Goal: Task Accomplishment & Management: Manage account settings

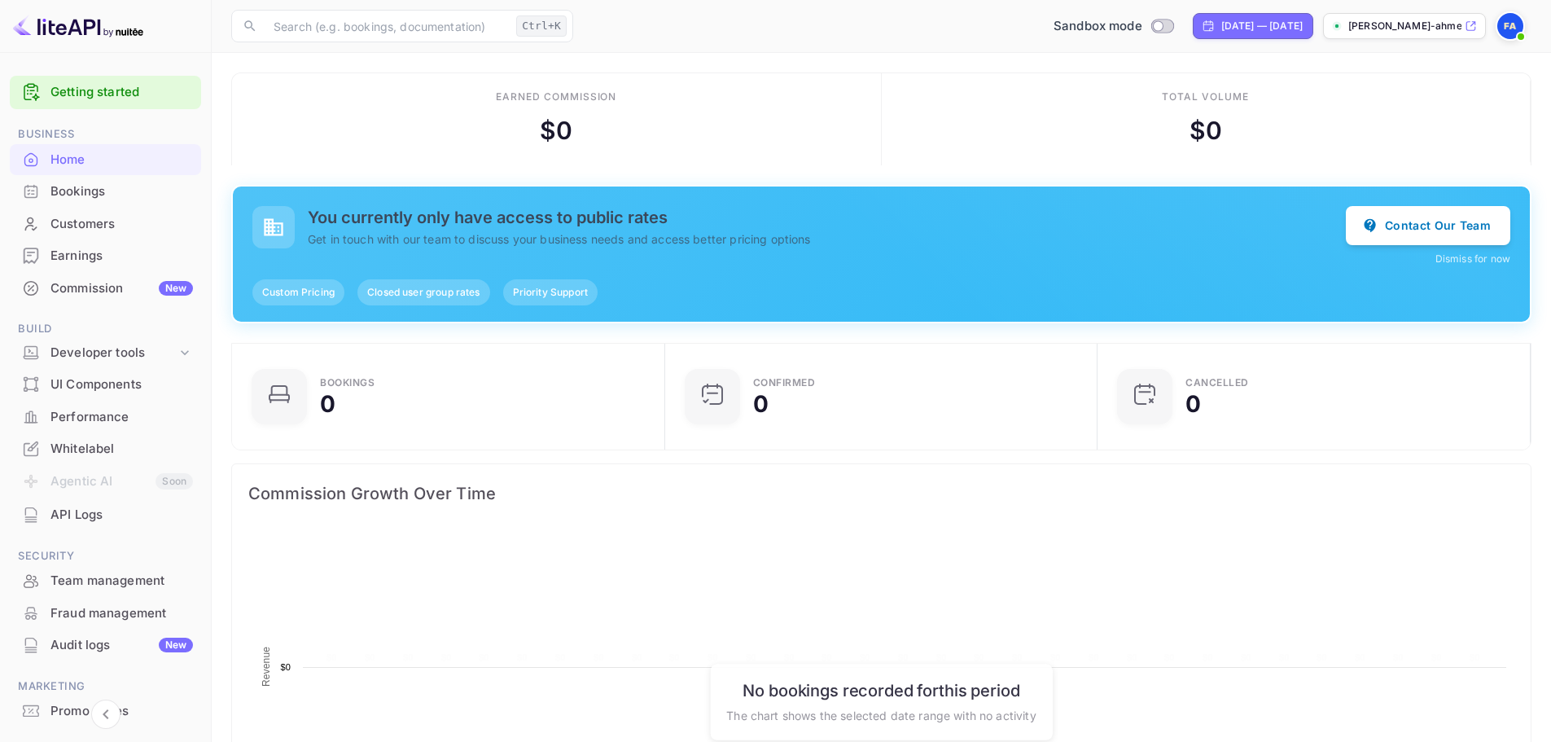
scroll to position [252, 410]
click at [109, 525] on div "API Logs" at bounding box center [105, 515] width 191 height 32
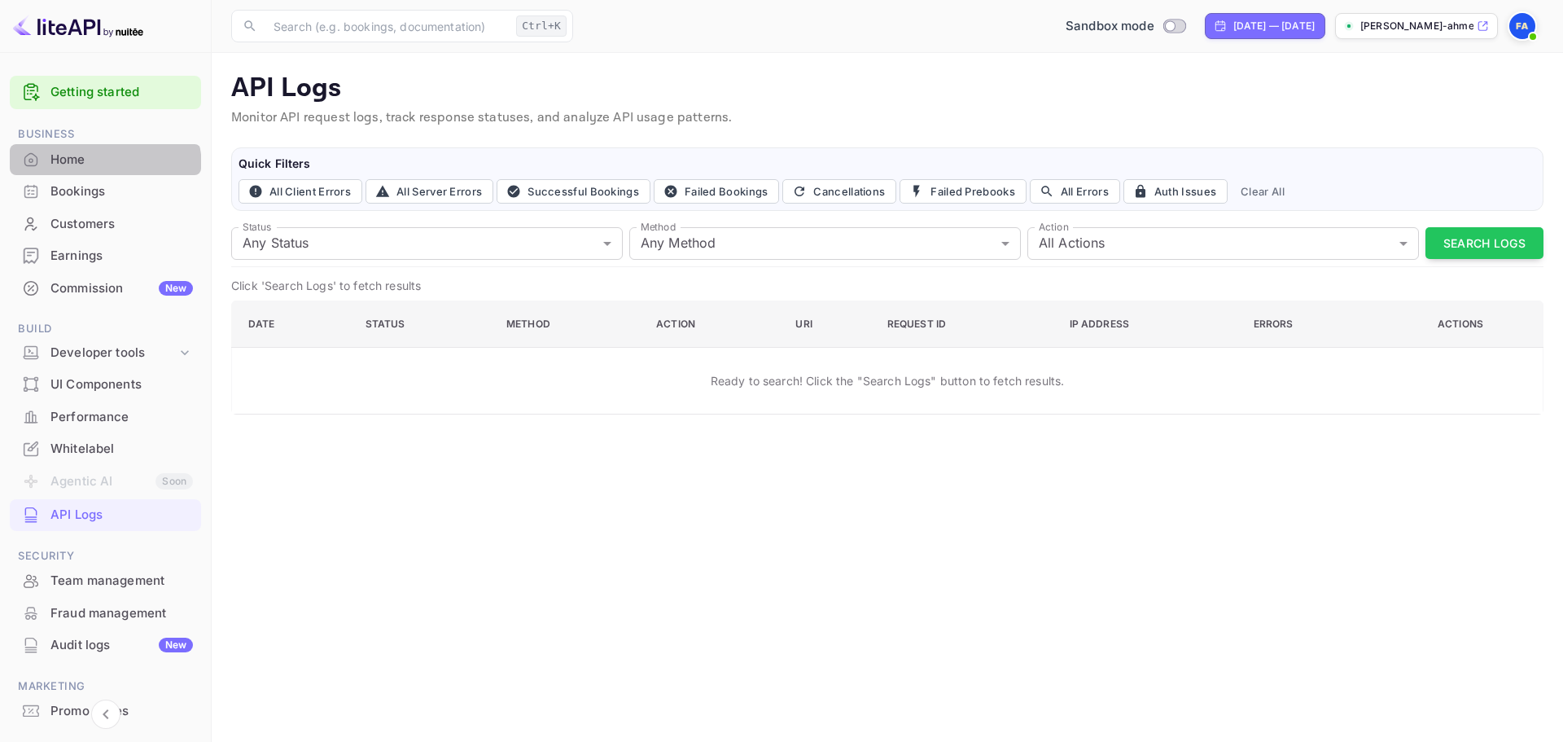
click at [100, 167] on div "Home" at bounding box center [121, 160] width 142 height 19
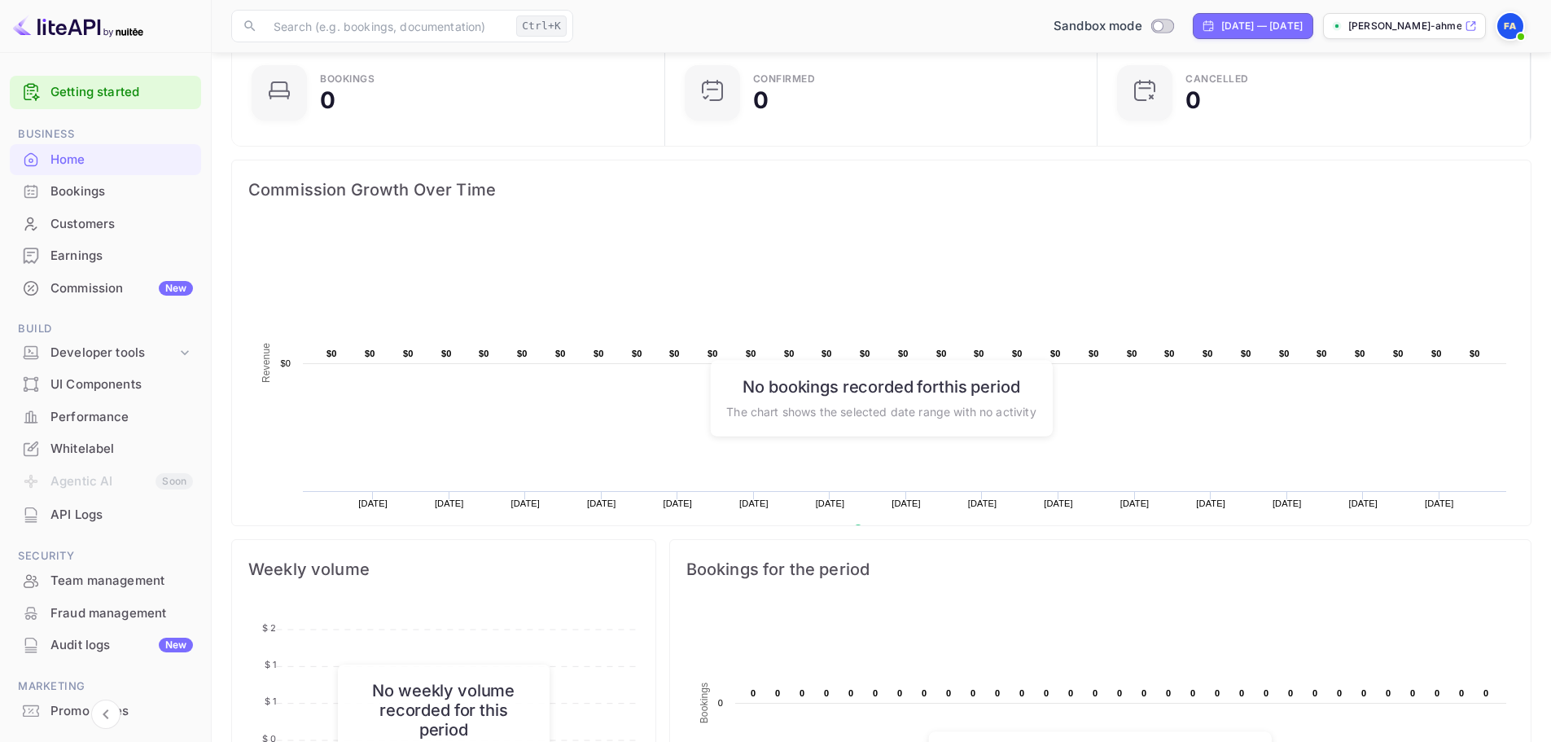
scroll to position [326, 0]
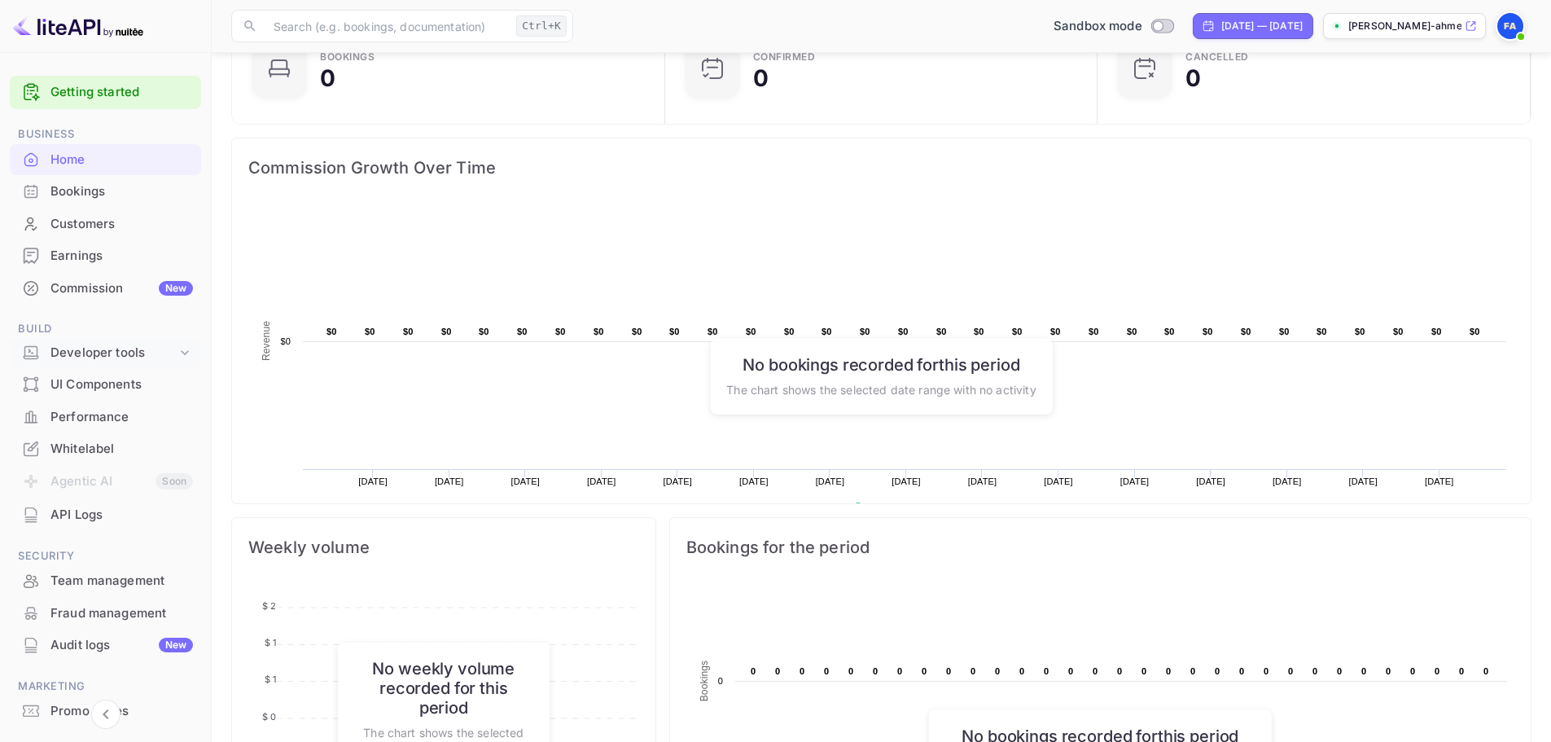
click at [169, 351] on div "Developer tools" at bounding box center [113, 353] width 126 height 19
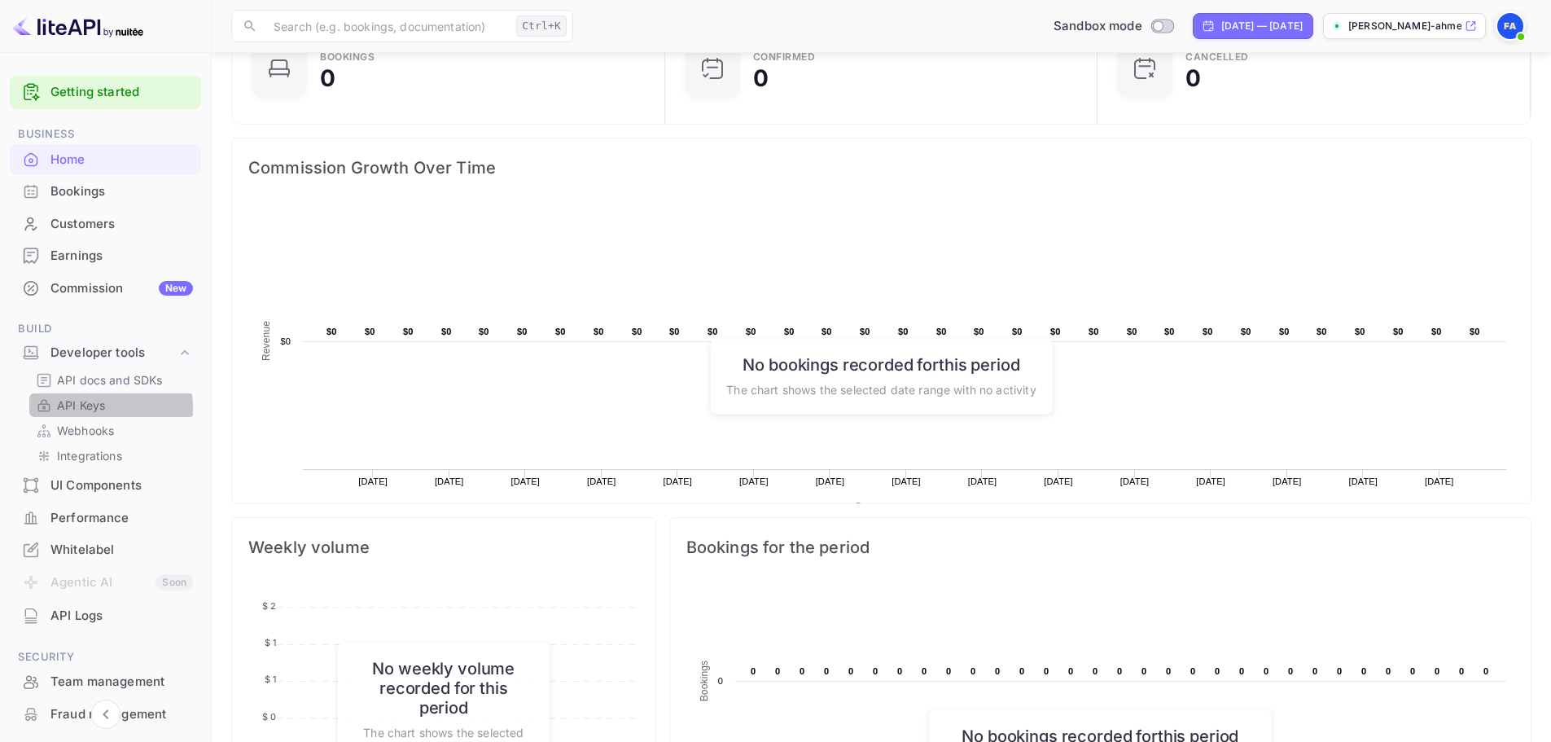
click at [88, 408] on p "API Keys" at bounding box center [81, 405] width 48 height 17
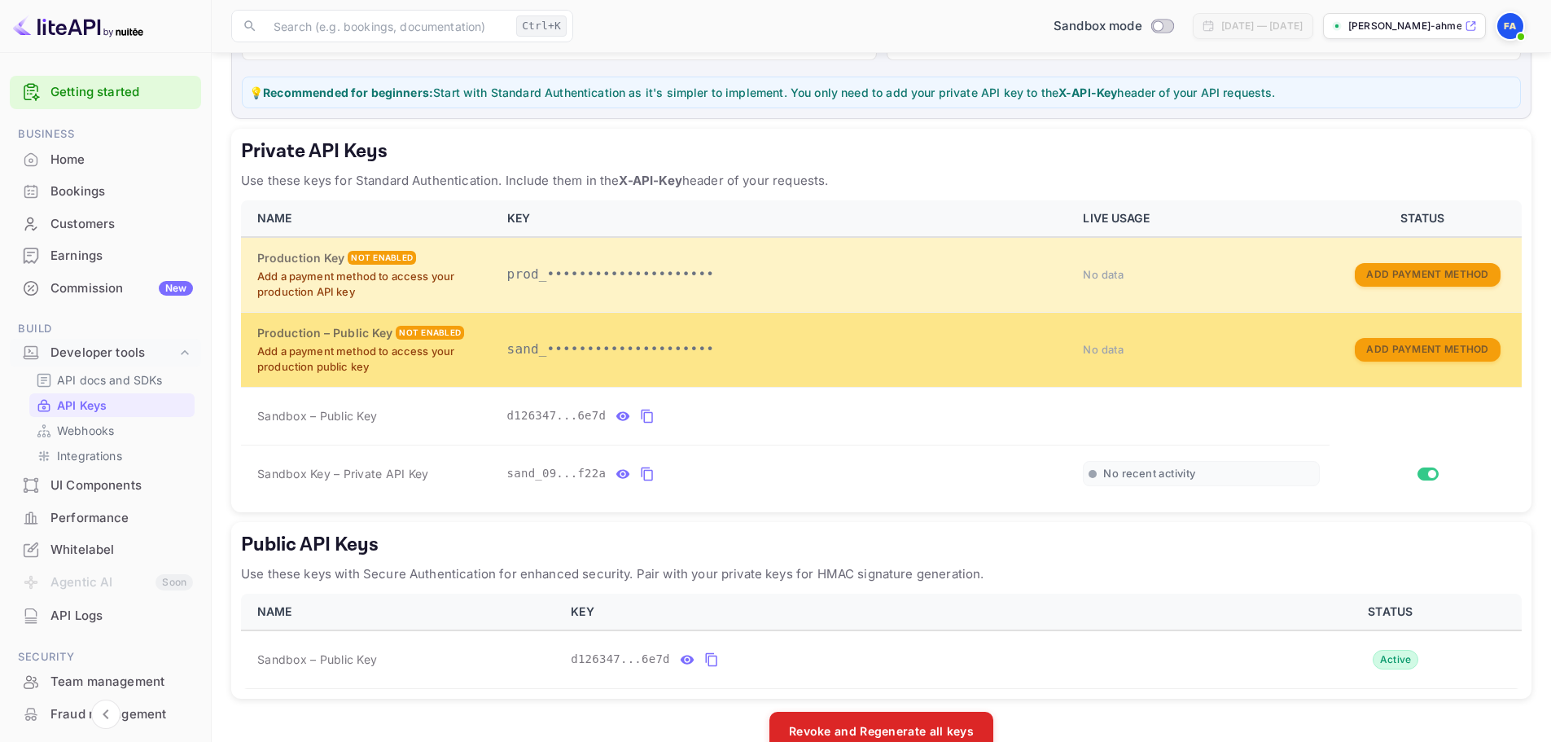
scroll to position [236, 0]
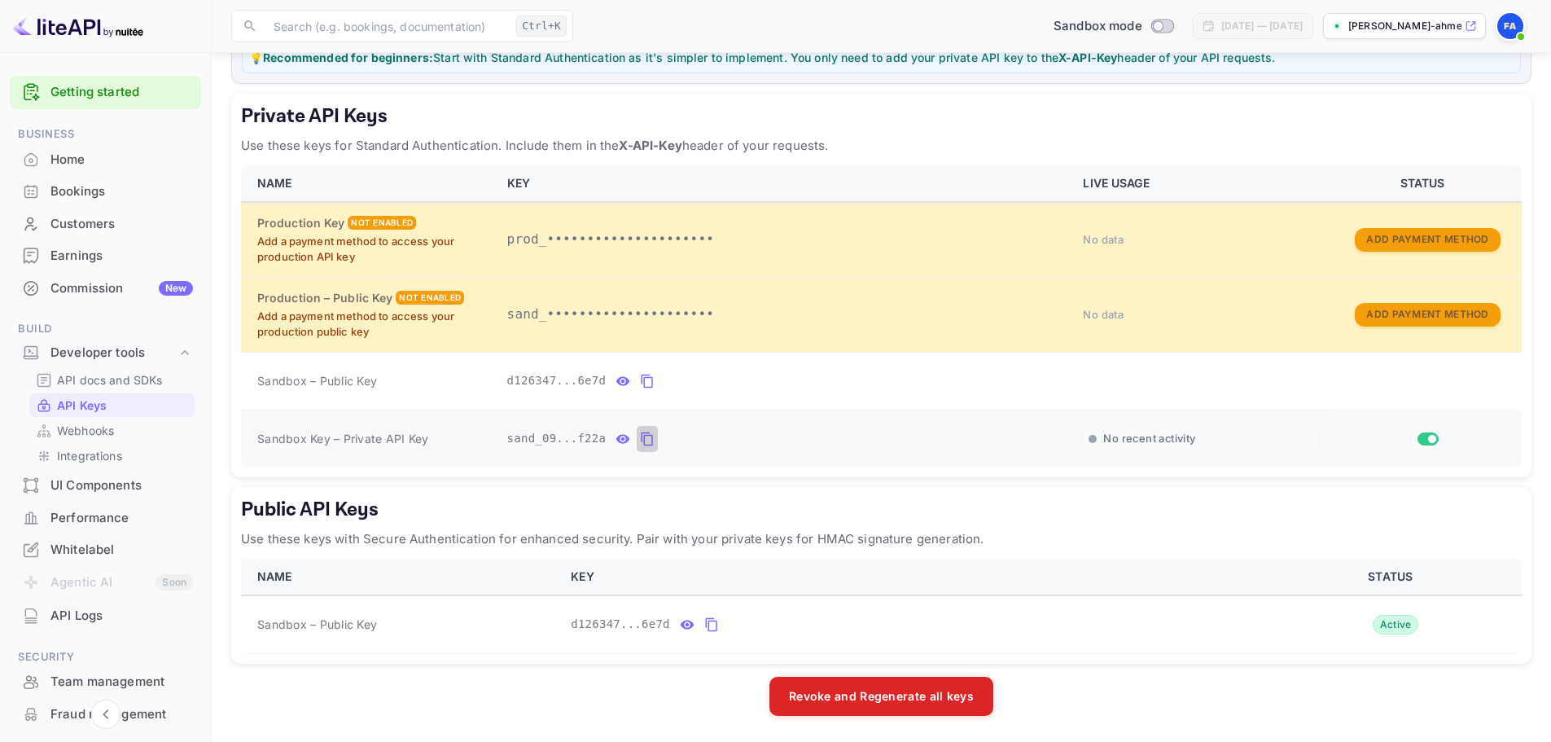
click at [642, 441] on icon "private api keys table" at bounding box center [647, 439] width 15 height 20
drag, startPoint x: 438, startPoint y: 441, endPoint x: 254, endPoint y: 448, distance: 184.1
click at [254, 448] on td "Sandbox Key – Private API Key" at bounding box center [369, 439] width 256 height 58
copy span "Sandbox Key – Private API Key"
drag, startPoint x: 388, startPoint y: 633, endPoint x: 248, endPoint y: 638, distance: 139.3
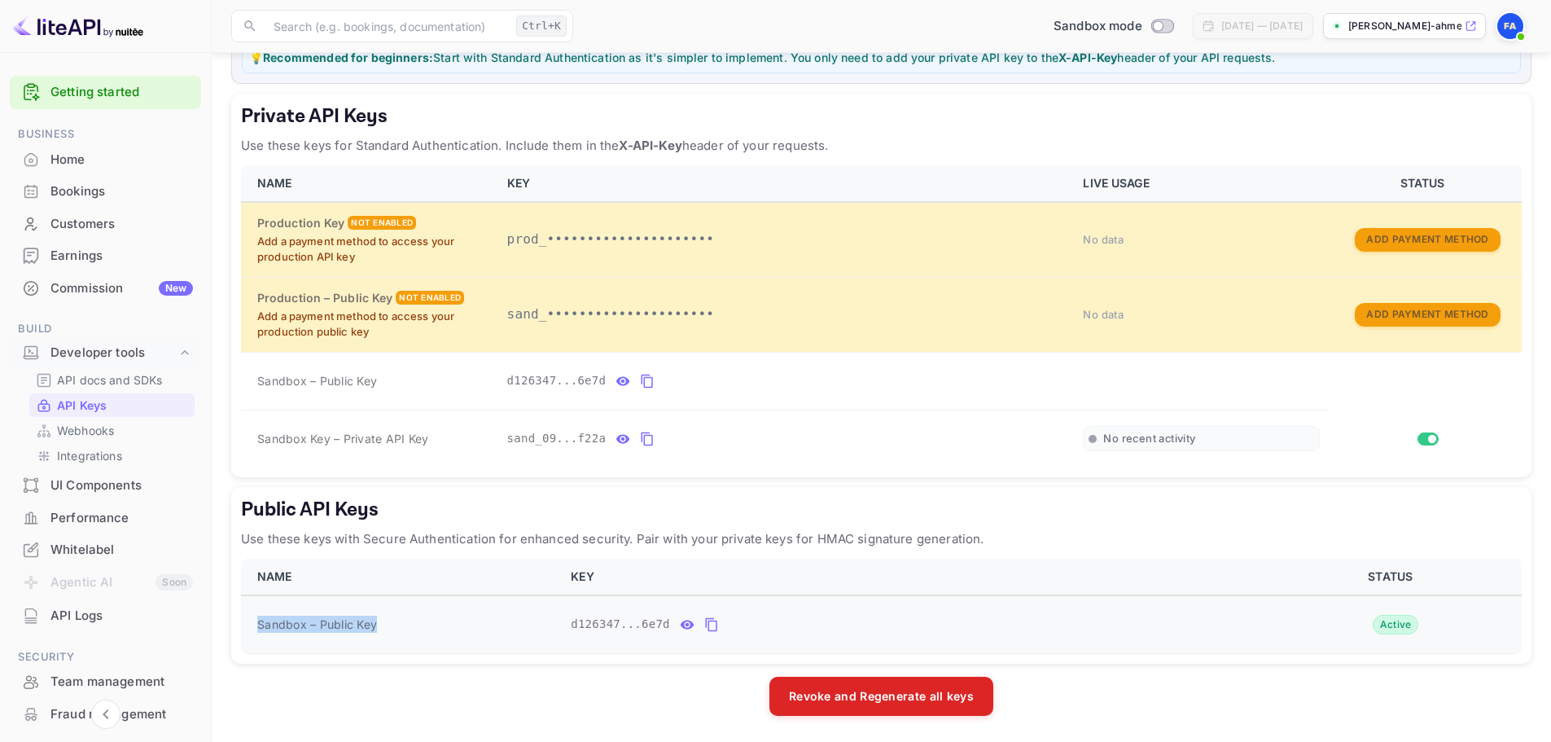
click at [248, 638] on td "Sandbox – Public Key" at bounding box center [401, 624] width 320 height 59
copy span "Sandbox – Public Key"
click at [643, 381] on icon "private api keys table" at bounding box center [647, 381] width 15 height 20
click at [640, 384] on icon "private api keys table" at bounding box center [647, 381] width 15 height 20
click at [441, 636] on td "Sandbox – Public Key" at bounding box center [401, 624] width 320 height 59
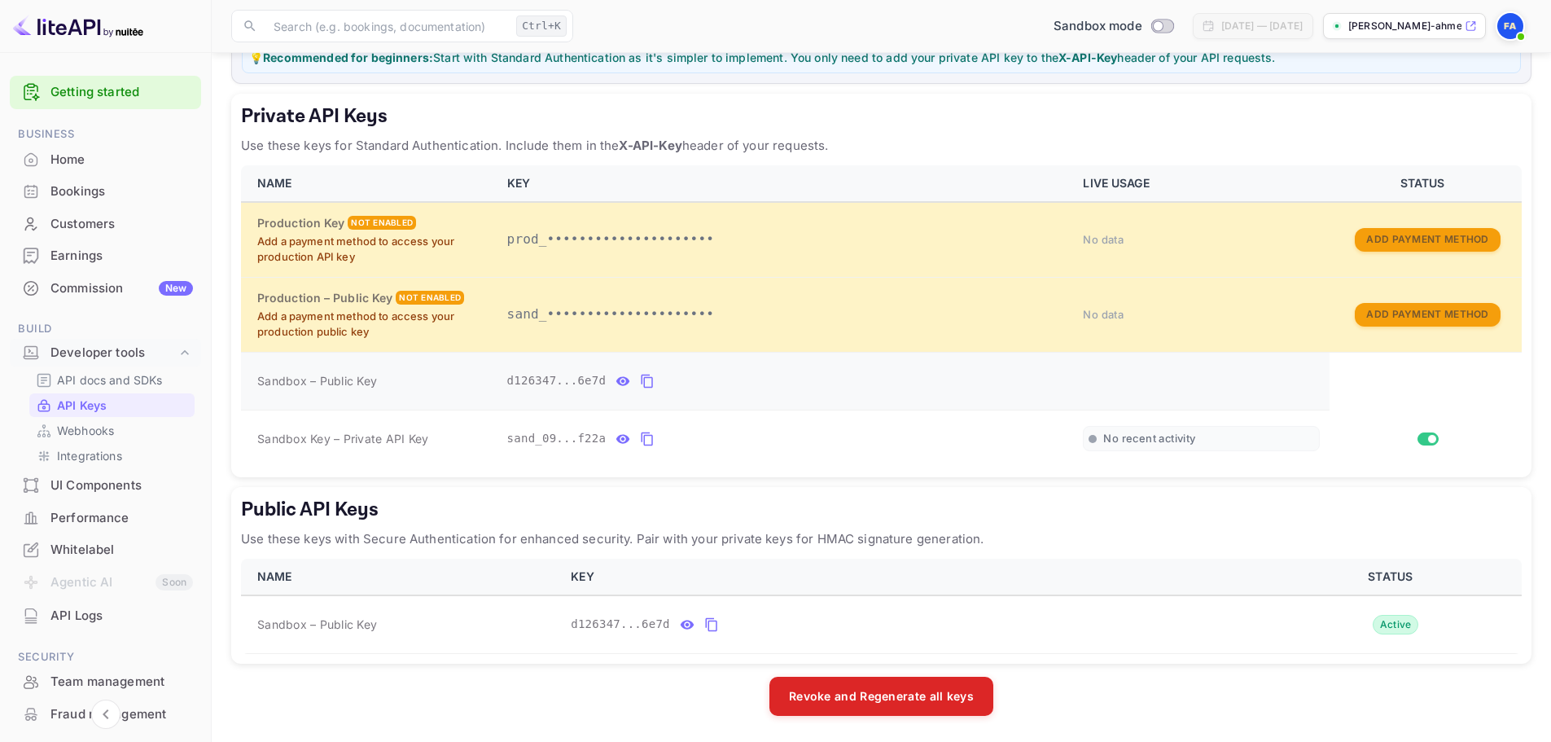
click at [616, 379] on icon "private api keys table" at bounding box center [623, 380] width 14 height 9
click at [383, 381] on div "Sandbox – Public Key" at bounding box center [372, 380] width 230 height 17
click at [640, 440] on icon "private api keys table" at bounding box center [647, 439] width 15 height 20
drag, startPoint x: 448, startPoint y: 444, endPoint x: 250, endPoint y: 449, distance: 197.9
click at [250, 449] on td "Sandbox Key – Private API Key" at bounding box center [369, 439] width 256 height 58
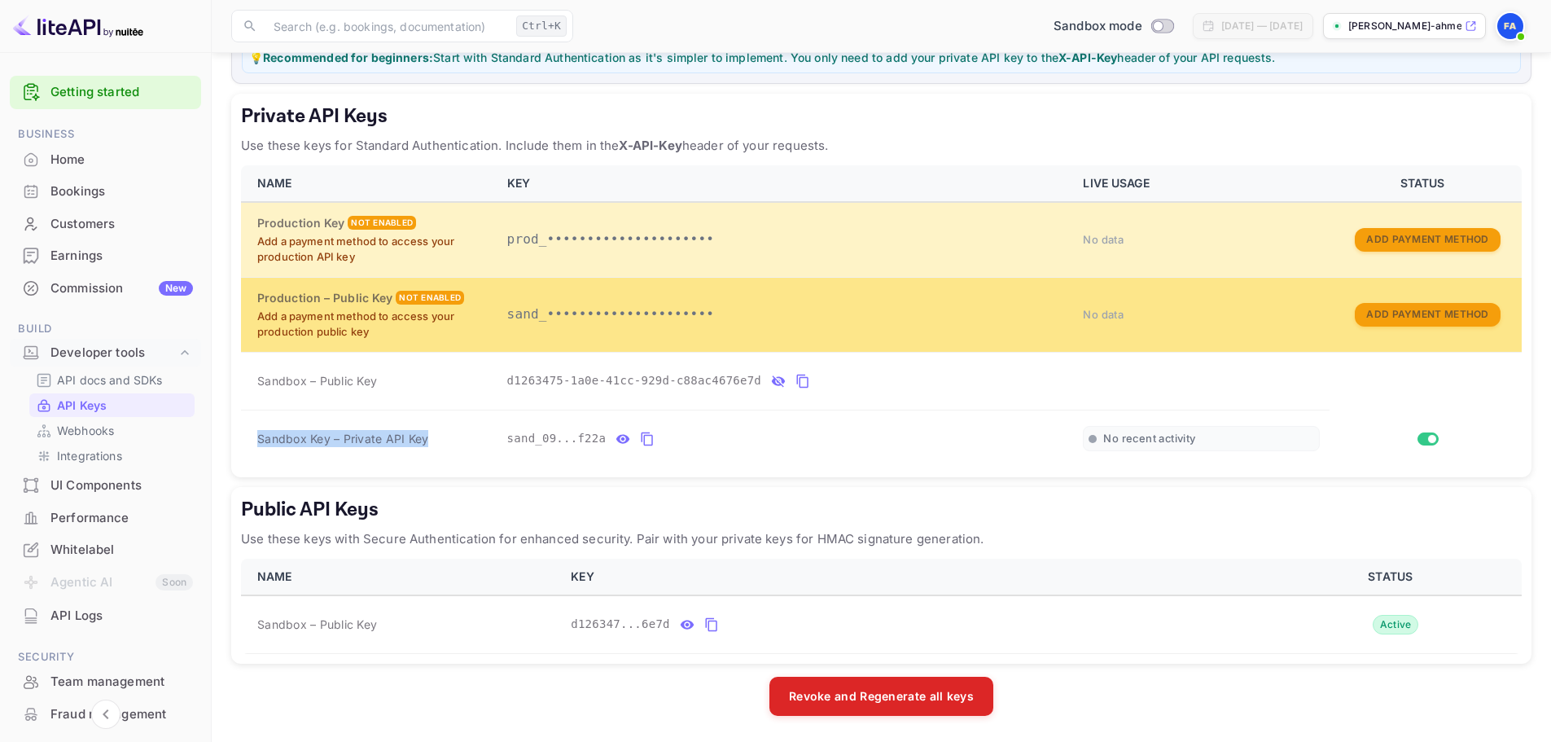
copy span "Sandbox Key – Private API Key"
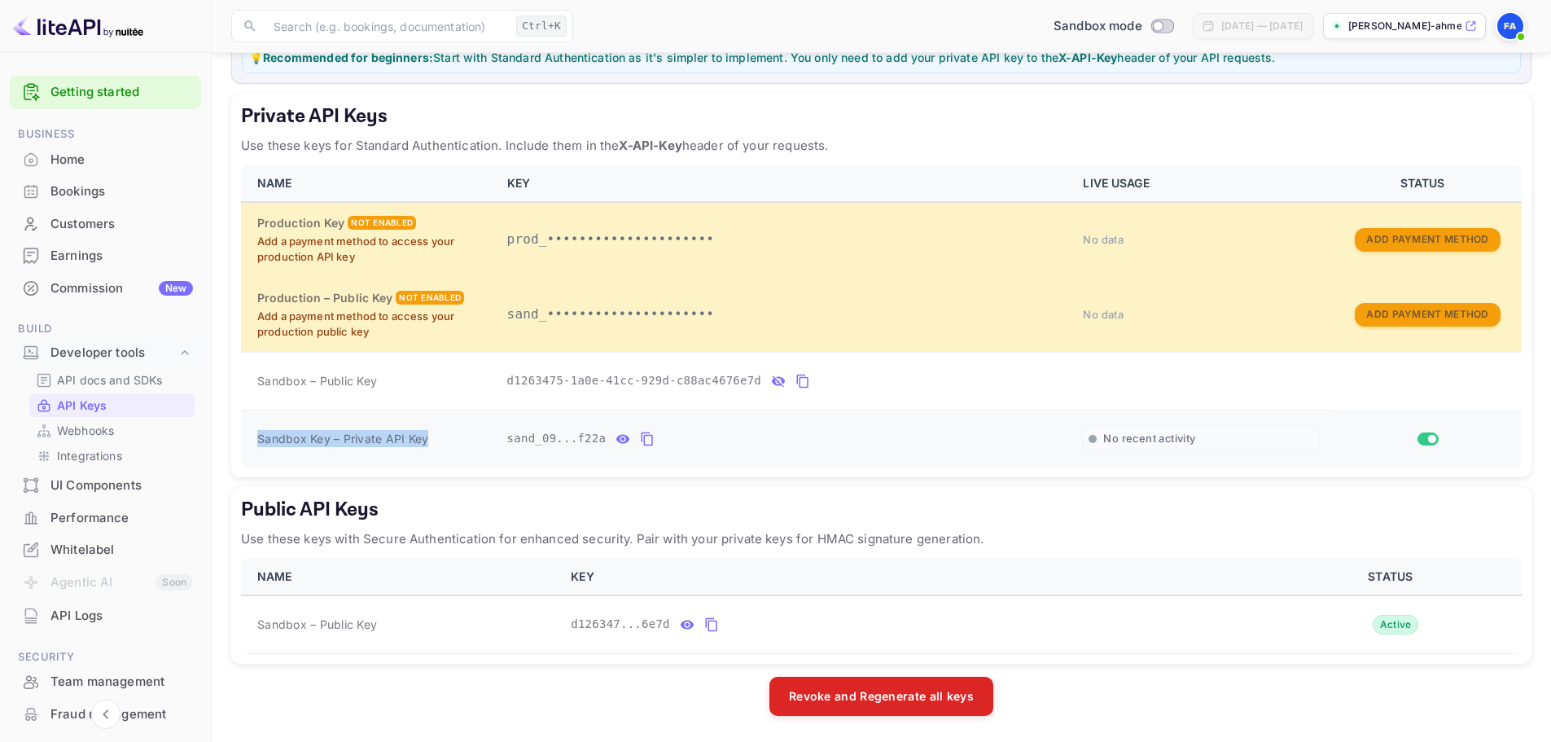
click at [641, 442] on icon "private api keys table" at bounding box center [647, 439] width 15 height 20
